Goal: Task Accomplishment & Management: Manage account settings

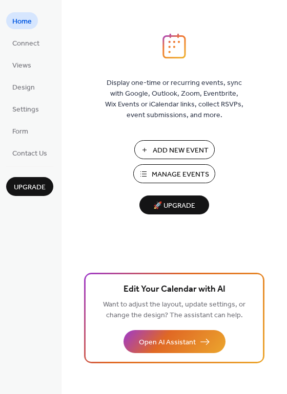
click at [152, 150] on span "Add New Event" at bounding box center [180, 150] width 56 height 11
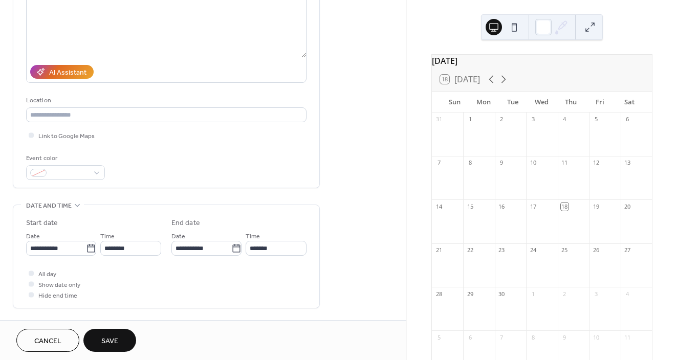
scroll to position [129, 0]
type input "**********"
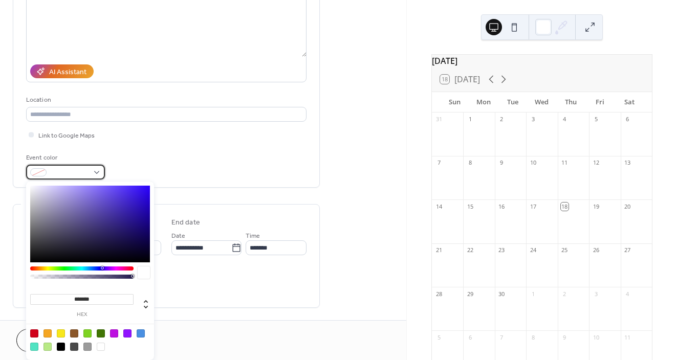
click at [72, 175] on span at bounding box center [70, 173] width 38 height 11
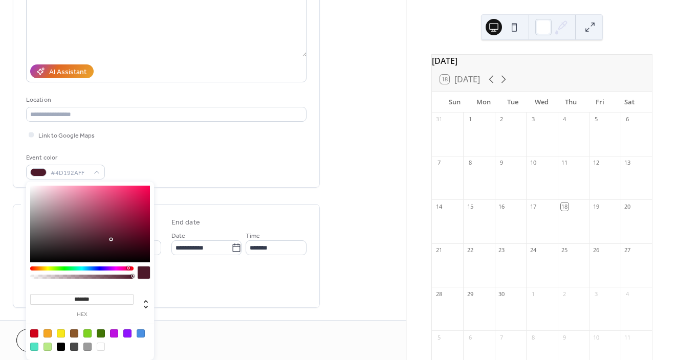
drag, startPoint x: 103, startPoint y: 269, endPoint x: 128, endPoint y: 267, distance: 25.1
click at [128, 267] on div at bounding box center [128, 268] width 3 height 3
type input "*******"
drag, startPoint x: 111, startPoint y: 240, endPoint x: 53, endPoint y: 181, distance: 82.9
click at [53, 182] on div "******* hex" at bounding box center [90, 271] width 128 height 179
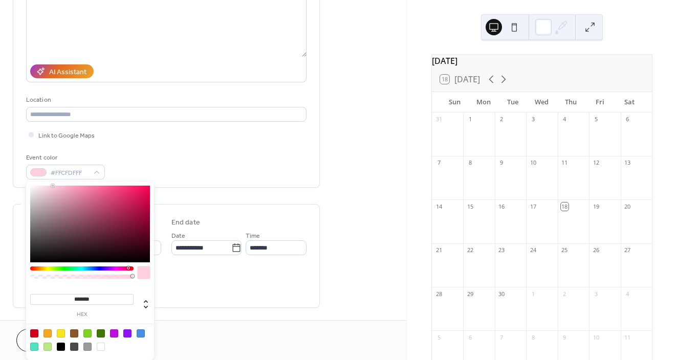
click at [231, 297] on div "All day Show date only Hide end time" at bounding box center [166, 284] width 280 height 32
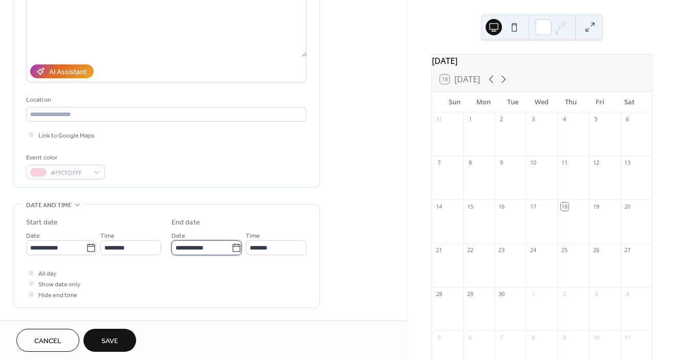
click at [205, 247] on input "**********" at bounding box center [201, 247] width 60 height 15
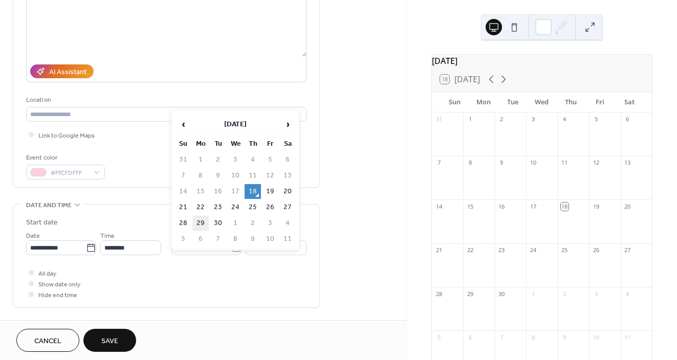
click at [198, 222] on td "29" at bounding box center [200, 223] width 16 height 15
type input "**********"
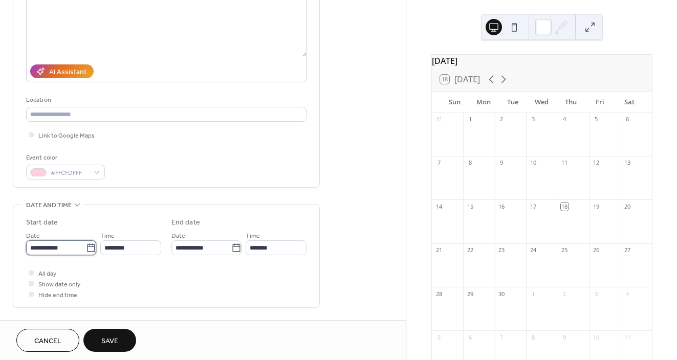
click at [71, 250] on input "**********" at bounding box center [56, 247] width 60 height 15
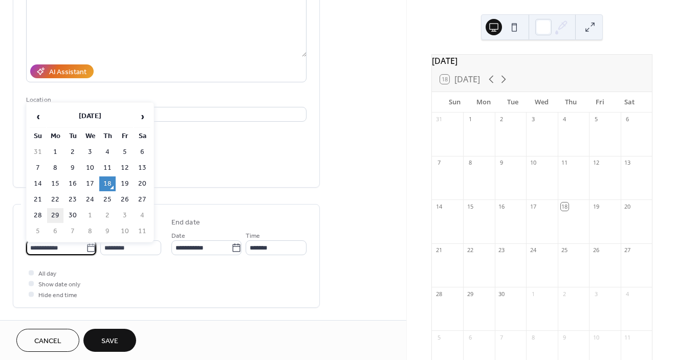
click at [52, 212] on td "29" at bounding box center [55, 215] width 16 height 15
type input "**********"
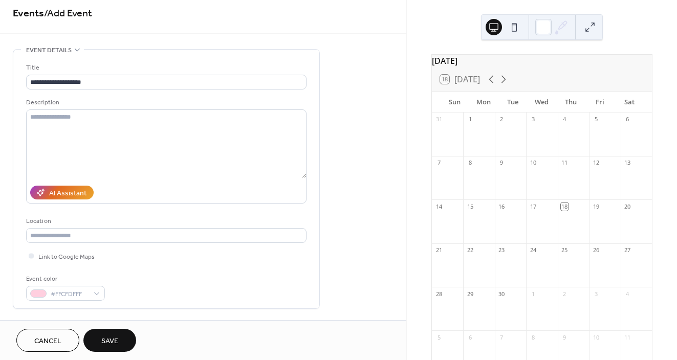
scroll to position [0, 0]
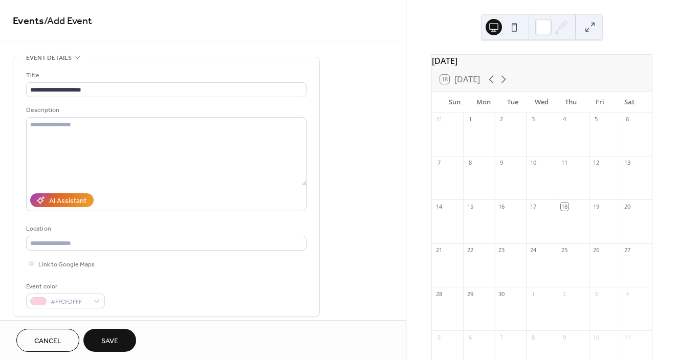
click at [114, 342] on span "Save" at bounding box center [109, 341] width 17 height 11
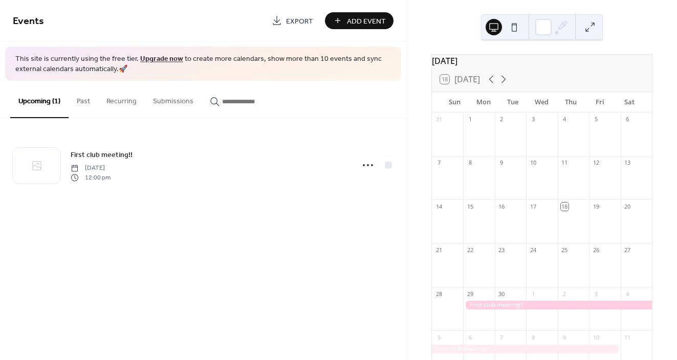
click at [561, 25] on icon at bounding box center [563, 25] width 8 height 8
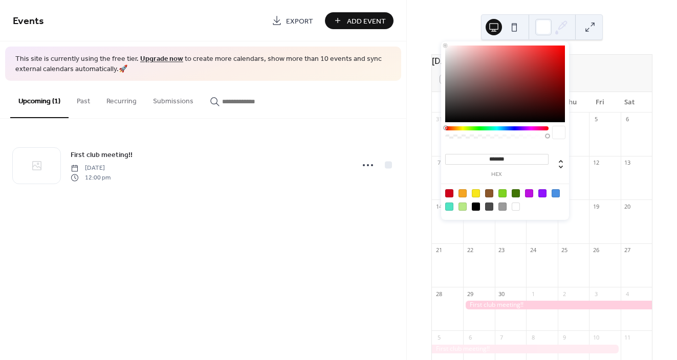
click at [543, 195] on div at bounding box center [542, 193] width 8 height 8
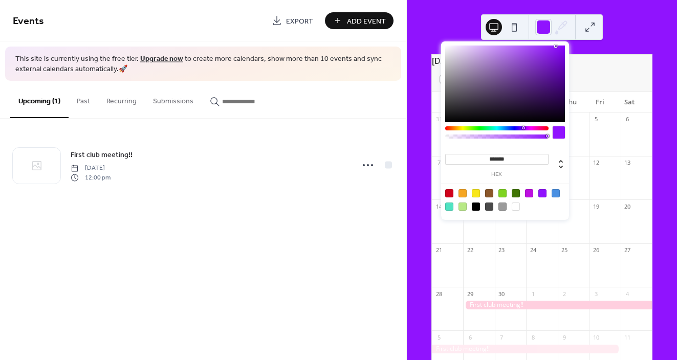
click at [515, 206] on div at bounding box center [516, 207] width 8 height 8
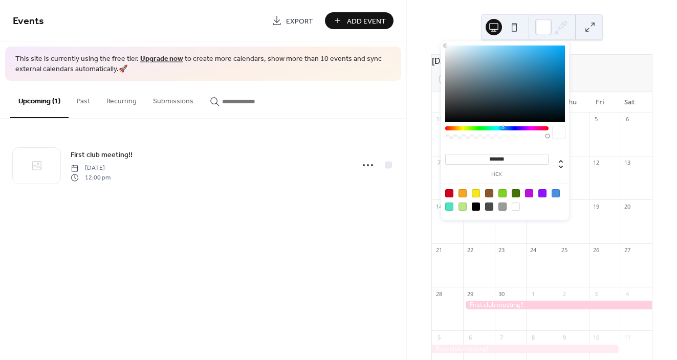
drag, startPoint x: 522, startPoint y: 126, endPoint x: 502, endPoint y: 122, distance: 19.9
click at [502, 122] on div "******* hex" at bounding box center [505, 130] width 128 height 179
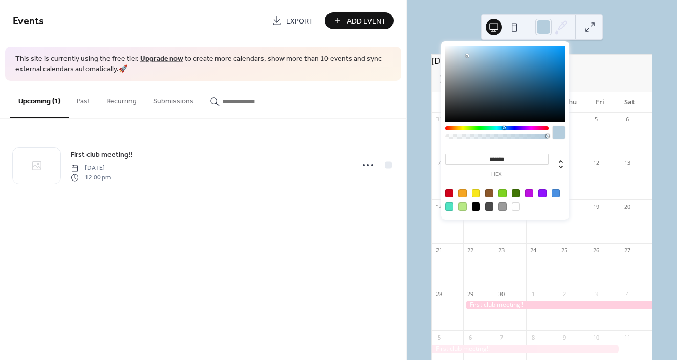
type input "*******"
drag, startPoint x: 483, startPoint y: 57, endPoint x: 467, endPoint y: 55, distance: 16.6
click at [467, 55] on div at bounding box center [505, 84] width 120 height 77
click at [386, 235] on div "Events Export Add Event This site is currently using the free tier. Upgrade now…" at bounding box center [203, 180] width 406 height 360
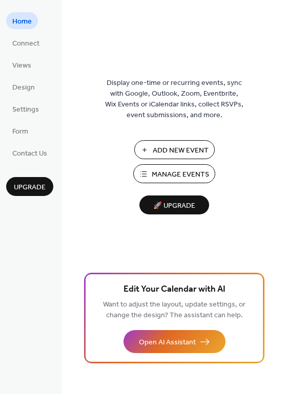
click at [164, 167] on button "Manage Events" at bounding box center [174, 173] width 82 height 19
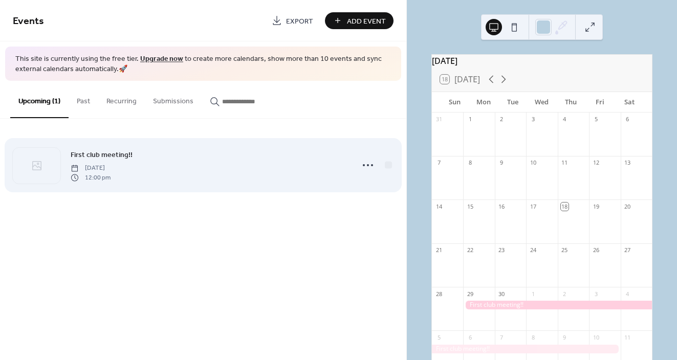
click at [107, 151] on span "First club meeting!!" at bounding box center [102, 155] width 62 height 11
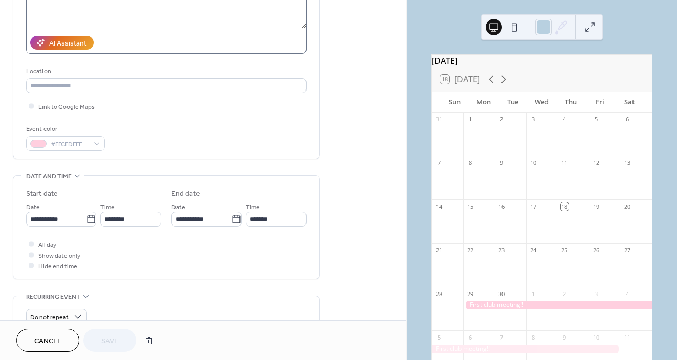
scroll to position [161, 0]
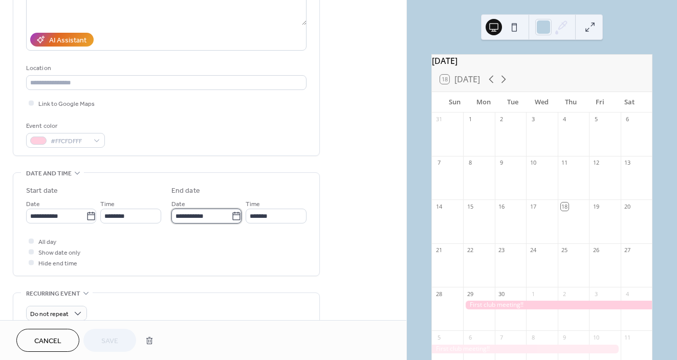
click at [202, 216] on input "**********" at bounding box center [201, 216] width 60 height 15
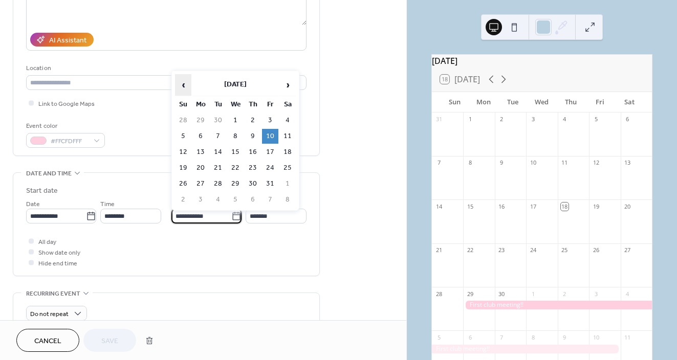
click at [185, 85] on span "‹" at bounding box center [182, 85] width 15 height 20
click at [198, 181] on td "29" at bounding box center [200, 184] width 16 height 15
type input "**********"
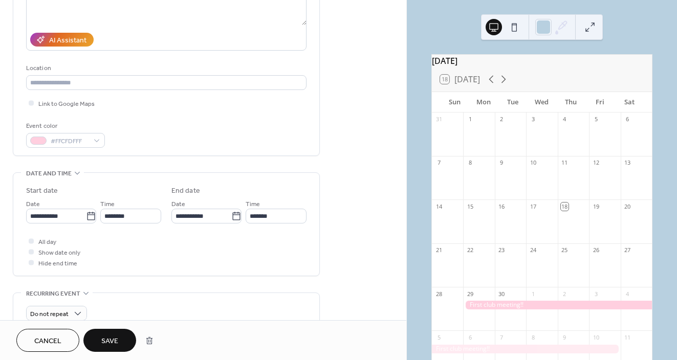
click at [105, 338] on span "Save" at bounding box center [109, 341] width 17 height 11
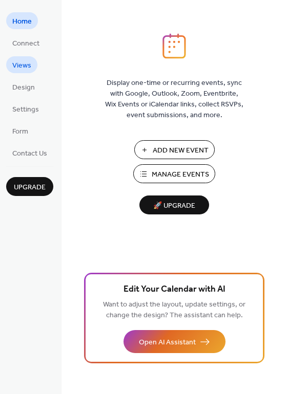
click at [24, 60] on span "Views" at bounding box center [21, 65] width 19 height 11
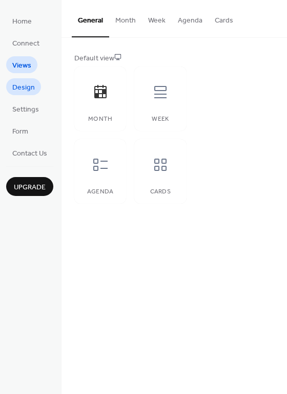
click at [27, 86] on span "Design" at bounding box center [23, 87] width 23 height 11
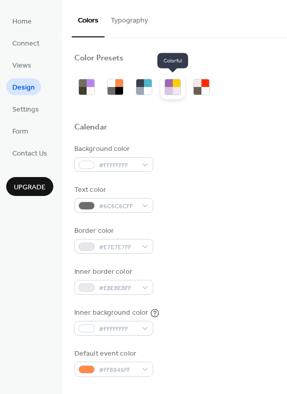
click at [172, 83] on div at bounding box center [176, 83] width 8 height 8
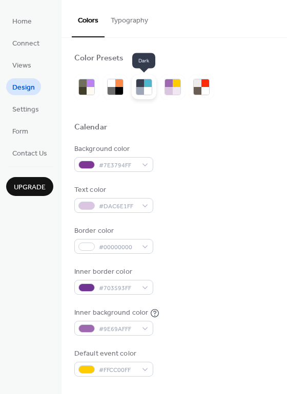
click at [145, 87] on div at bounding box center [148, 91] width 8 height 8
click at [105, 89] on div at bounding box center [115, 87] width 25 height 25
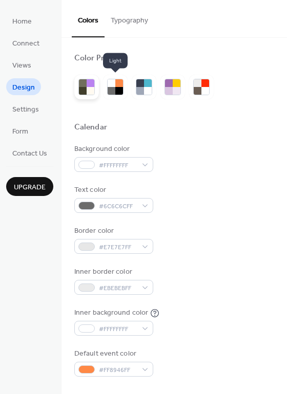
click at [85, 90] on div at bounding box center [83, 91] width 8 height 8
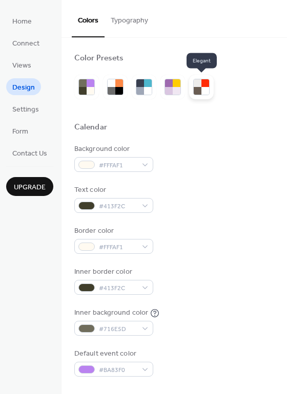
click at [196, 87] on div at bounding box center [197, 91] width 8 height 8
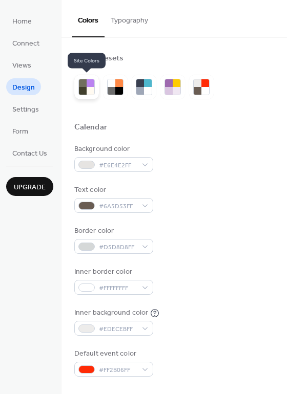
click at [95, 88] on div at bounding box center [86, 87] width 25 height 25
click at [88, 92] on div at bounding box center [90, 91] width 8 height 8
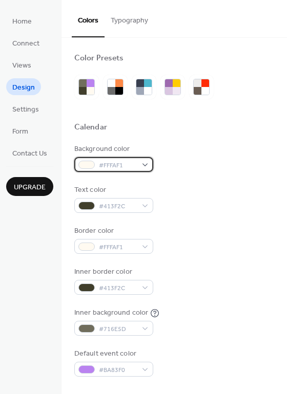
click at [108, 168] on span "#FFFAF1" at bounding box center [118, 165] width 38 height 11
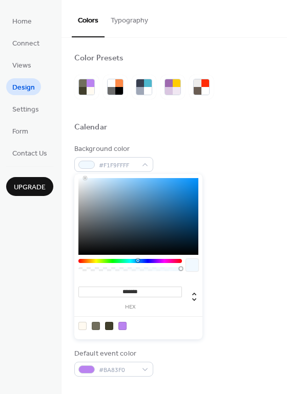
drag, startPoint x: 87, startPoint y: 260, endPoint x: 137, endPoint y: 259, distance: 49.7
click at [137, 259] on div at bounding box center [129, 261] width 103 height 4
click at [111, 188] on div at bounding box center [138, 216] width 120 height 77
type input "*******"
click at [108, 184] on div at bounding box center [138, 216] width 120 height 77
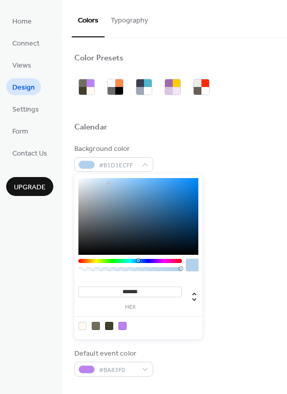
click at [183, 125] on div "Calendar" at bounding box center [174, 128] width 200 height 13
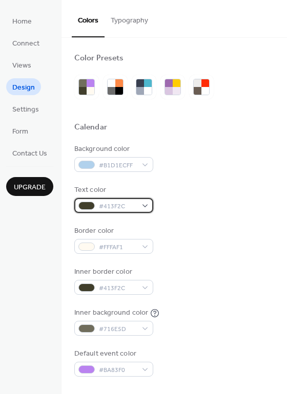
click at [107, 204] on span "#413F2C" at bounding box center [118, 206] width 38 height 11
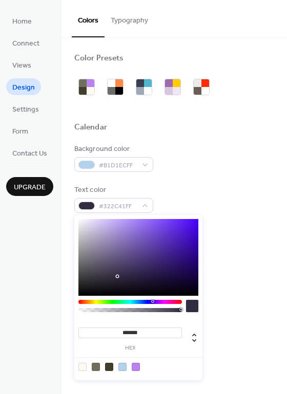
drag, startPoint x: 95, startPoint y: 300, endPoint x: 150, endPoint y: 297, distance: 55.3
click at [152, 297] on div "******* hex" at bounding box center [138, 297] width 128 height 165
drag, startPoint x: 116, startPoint y: 275, endPoint x: 169, endPoint y: 232, distance: 68.5
click at [168, 232] on div at bounding box center [138, 257] width 120 height 77
click at [151, 256] on div at bounding box center [138, 257] width 120 height 77
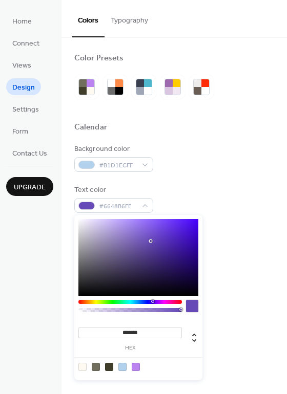
click at [151, 241] on div at bounding box center [138, 257] width 120 height 77
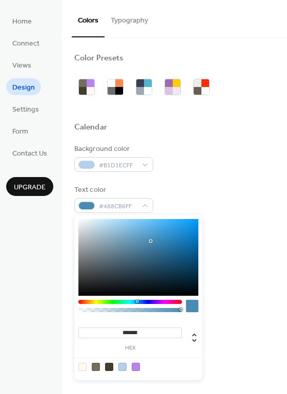
drag, startPoint x: 152, startPoint y: 300, endPoint x: 139, endPoint y: 304, distance: 13.4
click at [139, 304] on div at bounding box center [129, 308] width 103 height 17
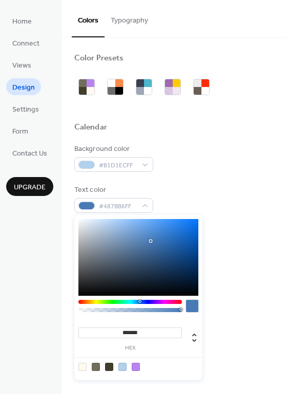
click at [106, 364] on div at bounding box center [109, 367] width 8 height 8
type input "*******"
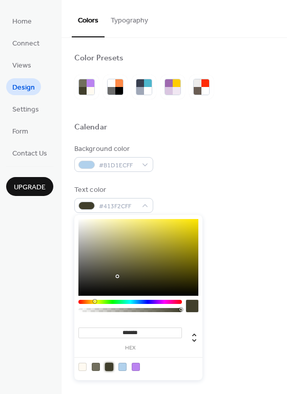
click at [241, 286] on div "Inner border color #413F2C" at bounding box center [174, 281] width 200 height 28
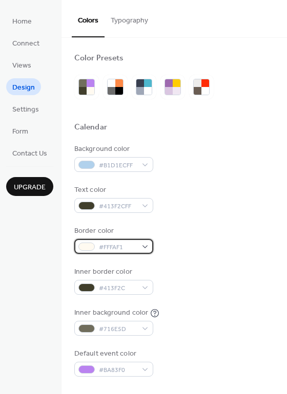
click at [130, 242] on span "#FFFAF1" at bounding box center [118, 247] width 38 height 11
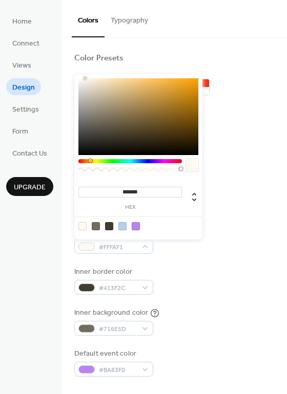
click at [124, 225] on div at bounding box center [122, 226] width 8 height 8
type input "*******"
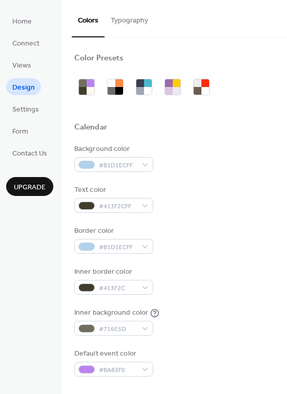
click at [201, 253] on div "Border color #B1D1ECFF" at bounding box center [174, 240] width 200 height 28
click at [127, 292] on span "#413F2C" at bounding box center [118, 288] width 38 height 11
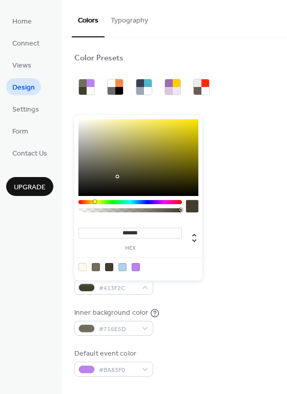
click at [109, 268] on div at bounding box center [109, 267] width 8 height 8
click at [122, 266] on div at bounding box center [122, 267] width 8 height 8
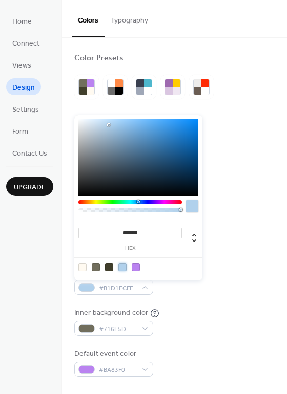
click at [82, 268] on div at bounding box center [82, 267] width 8 height 8
type input "*******"
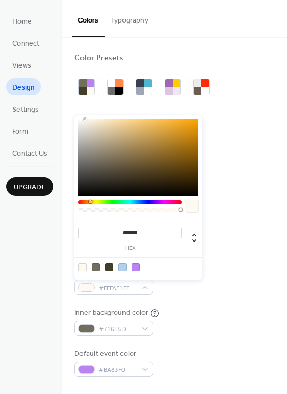
click at [196, 299] on div "Background color #B1D1ECFF Text color #413F2CFF Border color #B1D1ECFF Inner bo…" at bounding box center [174, 260] width 200 height 233
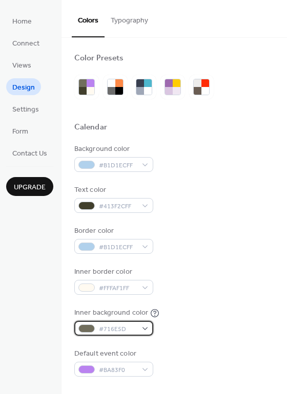
click at [115, 324] on span "#716E5D" at bounding box center [118, 329] width 38 height 11
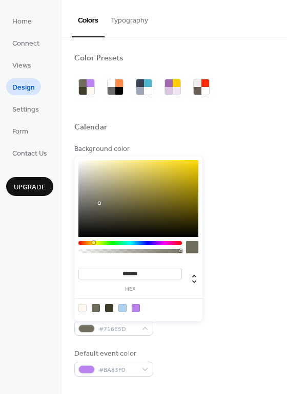
click at [82, 304] on div at bounding box center [82, 308] width 8 height 8
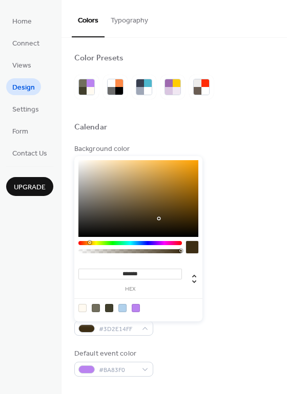
drag, startPoint x: 87, startPoint y: 160, endPoint x: 158, endPoint y: 218, distance: 91.7
click at [158, 218] on div at bounding box center [138, 198] width 120 height 77
click at [122, 199] on div at bounding box center [138, 198] width 120 height 77
type input "*******"
drag, startPoint x: 117, startPoint y: 197, endPoint x: 106, endPoint y: 167, distance: 32.7
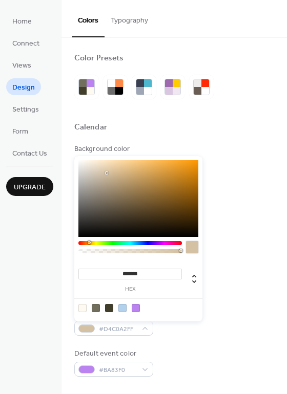
click at [106, 167] on div at bounding box center [138, 198] width 120 height 77
click at [217, 285] on div "Inner border color #FFFAF1FF" at bounding box center [174, 281] width 200 height 28
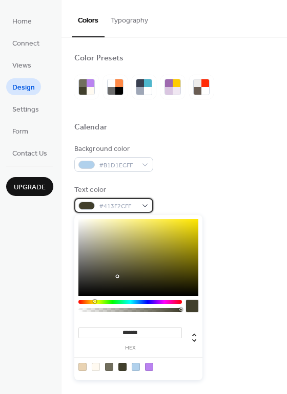
click at [115, 207] on span "#413F2CFF" at bounding box center [118, 206] width 38 height 11
click at [222, 270] on div "Inner border color #FFFAF1FF" at bounding box center [174, 281] width 200 height 28
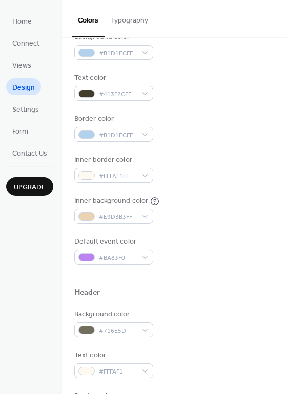
scroll to position [113, 0]
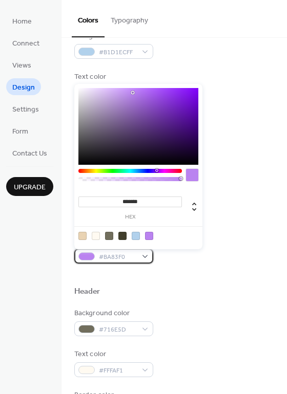
click at [121, 254] on span "#BA83F0" at bounding box center [118, 257] width 38 height 11
click at [133, 234] on div at bounding box center [135, 236] width 8 height 8
type input "*******"
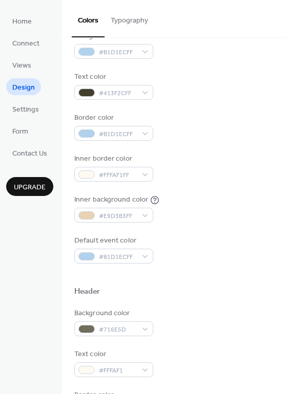
click at [183, 279] on div at bounding box center [174, 274] width 200 height 23
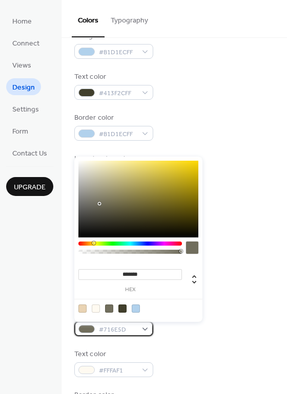
click at [125, 325] on span "#716E5D" at bounding box center [118, 329] width 38 height 11
click at [81, 308] on div at bounding box center [82, 308] width 8 height 8
type input "*******"
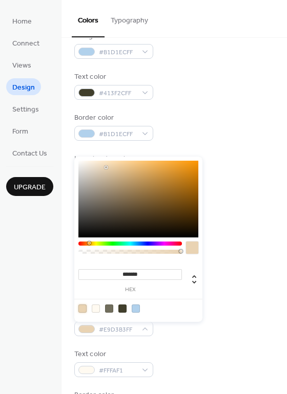
click at [173, 328] on div "Background color #E9D3B3FF" at bounding box center [174, 322] width 200 height 28
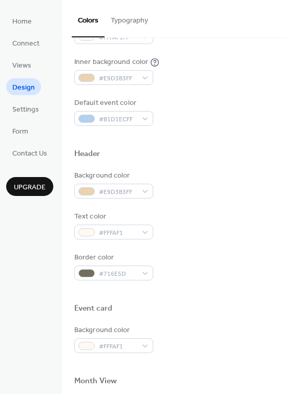
scroll to position [256, 0]
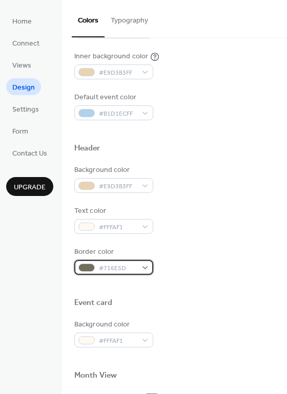
click at [126, 270] on span "#716E5D" at bounding box center [118, 268] width 38 height 11
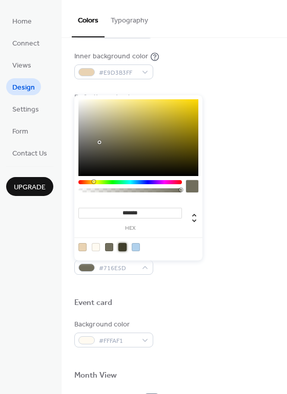
click at [123, 246] on div at bounding box center [122, 247] width 8 height 8
type input "*******"
click at [162, 294] on div at bounding box center [174, 286] width 200 height 23
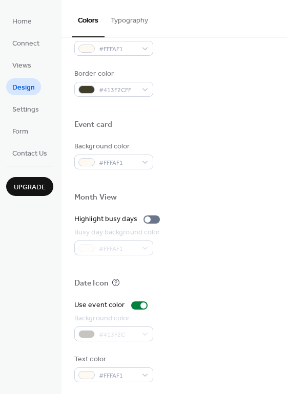
scroll to position [438, 0]
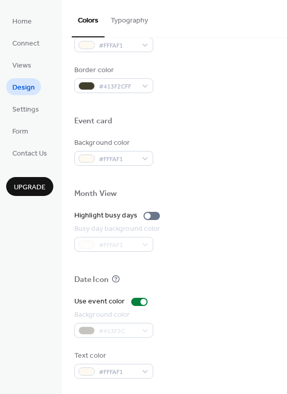
click at [109, 332] on div "#413F2C" at bounding box center [113, 330] width 79 height 15
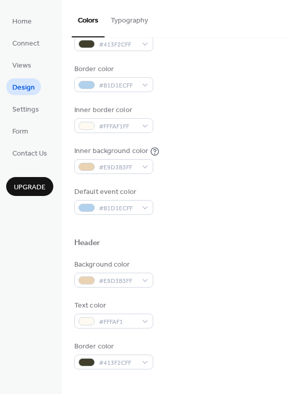
scroll to position [72, 0]
